Goal: Task Accomplishment & Management: Use online tool/utility

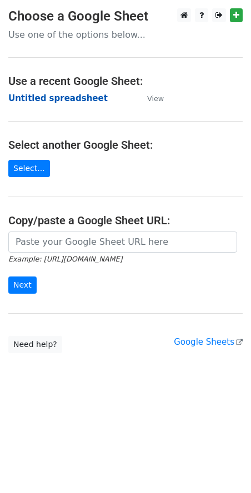
click at [84, 98] on strong "Untitled spreadsheet" at bounding box center [57, 98] width 99 height 10
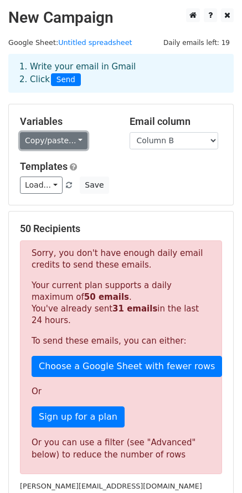
click at [70, 146] on link "Copy/paste..." at bounding box center [54, 140] width 68 height 17
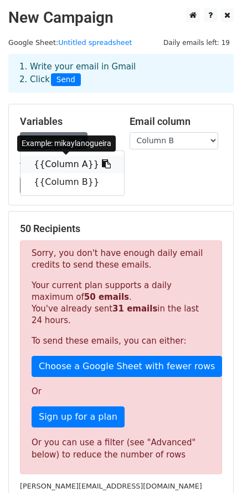
click at [75, 163] on link "{{Column A}}" at bounding box center [73, 164] width 104 height 18
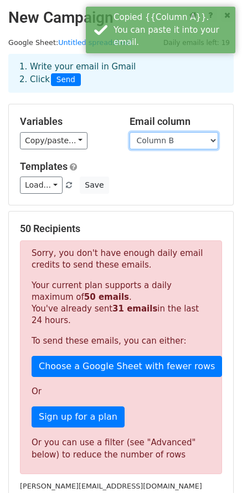
click at [177, 141] on select "Column A Column B" at bounding box center [174, 140] width 89 height 17
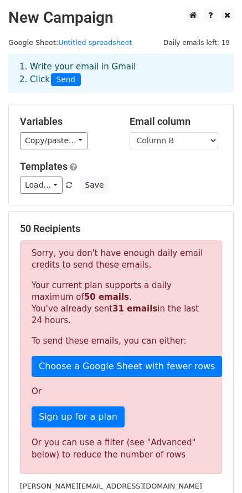
click at [189, 42] on span "Daily emails left: 19" at bounding box center [197, 43] width 74 height 12
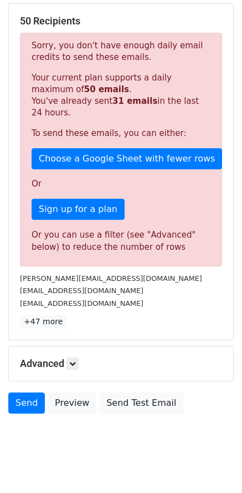
scroll to position [222, 0]
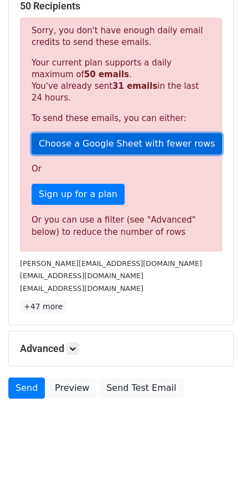
click at [102, 147] on link "Choose a Google Sheet with fewer rows" at bounding box center [127, 143] width 191 height 21
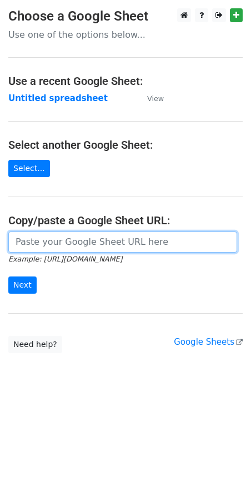
click at [61, 237] on input "url" at bounding box center [122, 241] width 229 height 21
paste input "https://docs.google.com/spreadsheets/d/1lXOenUQSRHsiIi6pmV_wH0OGLgvl6vWouFd9Yw0…"
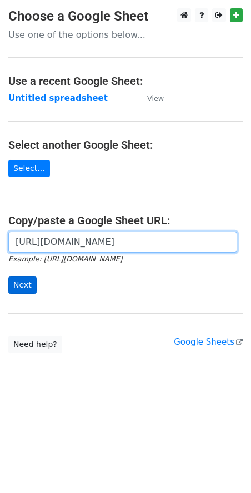
type input "https://docs.google.com/spreadsheets/d/1lXOenUQSRHsiIi6pmV_wH0OGLgvl6vWouFd9Yw0…"
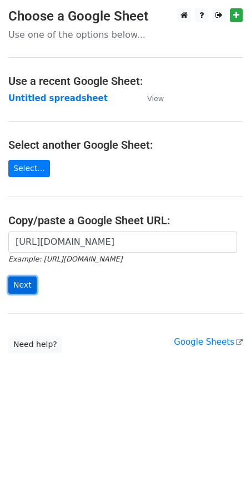
click at [24, 279] on input "Next" at bounding box center [22, 284] width 28 height 17
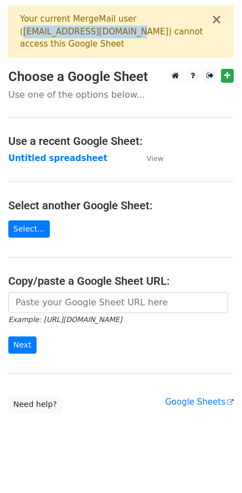
drag, startPoint x: 24, startPoint y: 31, endPoint x: 130, endPoint y: 32, distance: 105.9
click at [130, 32] on div "Your current MergeMail user ( solynnbusiness@gmail.com ) cannot access this Goo…" at bounding box center [115, 32] width 191 height 38
copy div "solynnbusiness@gmail.com"
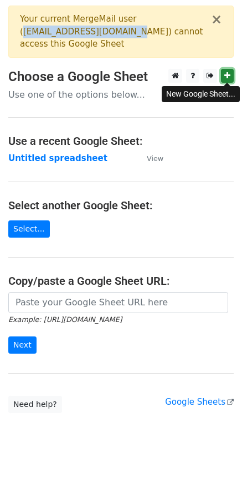
click at [226, 78] on icon at bounding box center [228, 76] width 6 height 8
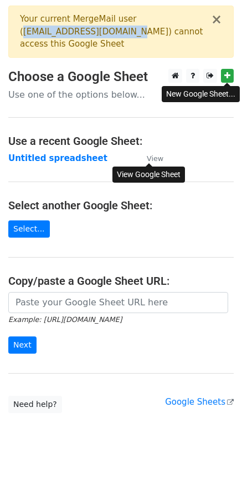
click at [156, 157] on small "View" at bounding box center [155, 158] width 17 height 8
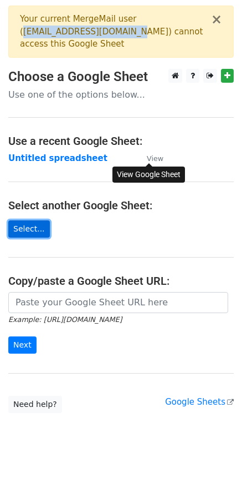
click at [27, 224] on link "Select..." at bounding box center [29, 228] width 42 height 17
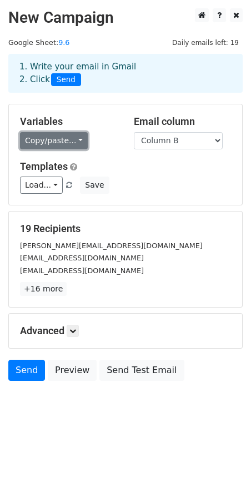
click at [60, 142] on link "Copy/paste..." at bounding box center [54, 140] width 68 height 17
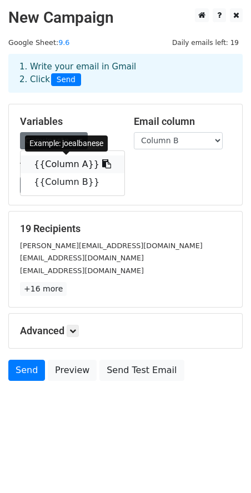
click at [68, 163] on link "{{Column A}}" at bounding box center [73, 164] width 104 height 18
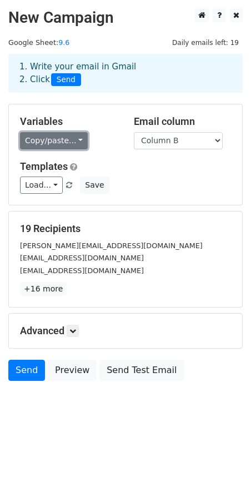
click at [82, 140] on link "Copy/paste..." at bounding box center [54, 140] width 68 height 17
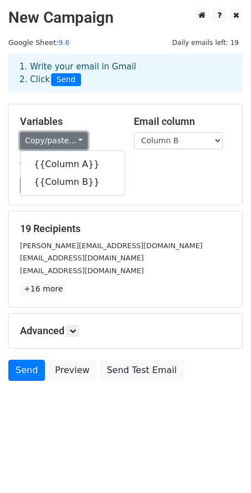
click at [82, 140] on link "Copy/paste..." at bounding box center [54, 140] width 68 height 17
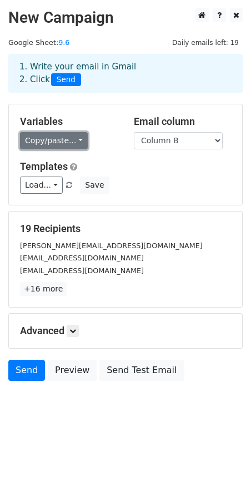
click at [82, 140] on link "Copy/paste..." at bounding box center [54, 140] width 68 height 17
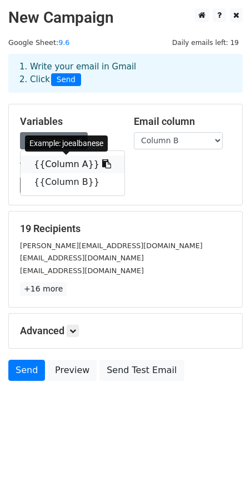
click at [82, 162] on link "{{Column A}}" at bounding box center [73, 164] width 104 height 18
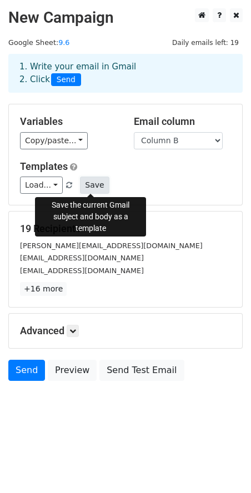
click at [89, 187] on button "Save" at bounding box center [94, 184] width 29 height 17
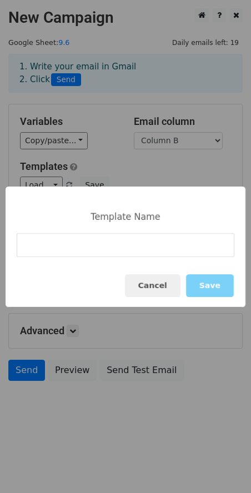
click at [67, 240] on input at bounding box center [125, 245] width 217 height 24
type input "m"
type input "TEMU"
click at [204, 285] on button "Save" at bounding box center [210, 285] width 48 height 23
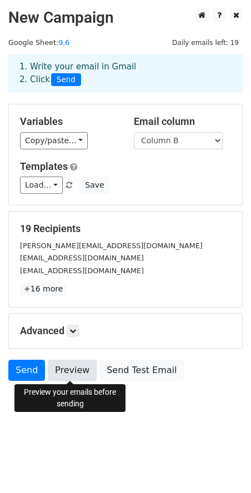
click at [73, 365] on link "Preview" at bounding box center [72, 369] width 49 height 21
click at [74, 371] on link "Preview" at bounding box center [72, 369] width 49 height 21
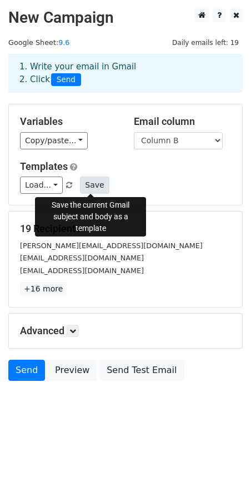
click at [85, 189] on button "Save" at bounding box center [94, 184] width 29 height 17
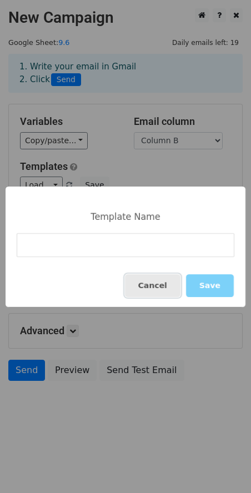
click at [171, 281] on button "Cancel" at bounding box center [152, 285] width 55 height 23
